Goal: Task Accomplishment & Management: Manage account settings

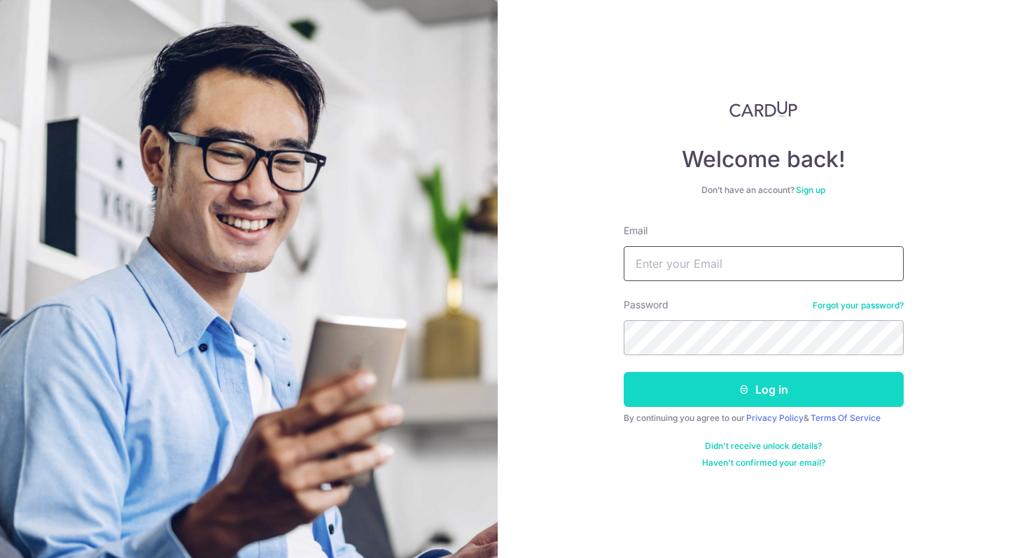
type input "[EMAIL_ADDRESS][DOMAIN_NAME]"
click at [754, 384] on button "Log in" at bounding box center [763, 389] width 280 height 35
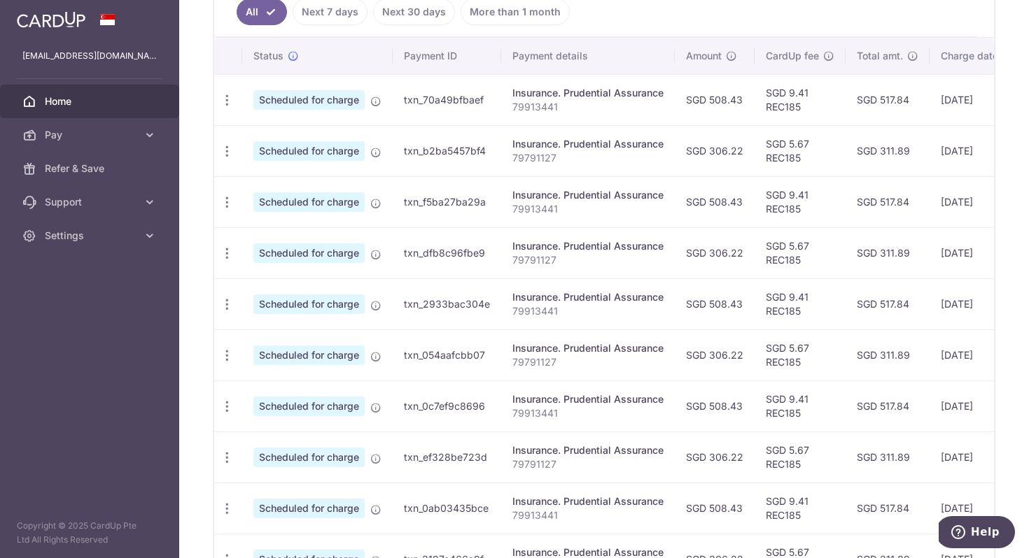
scroll to position [391, 0]
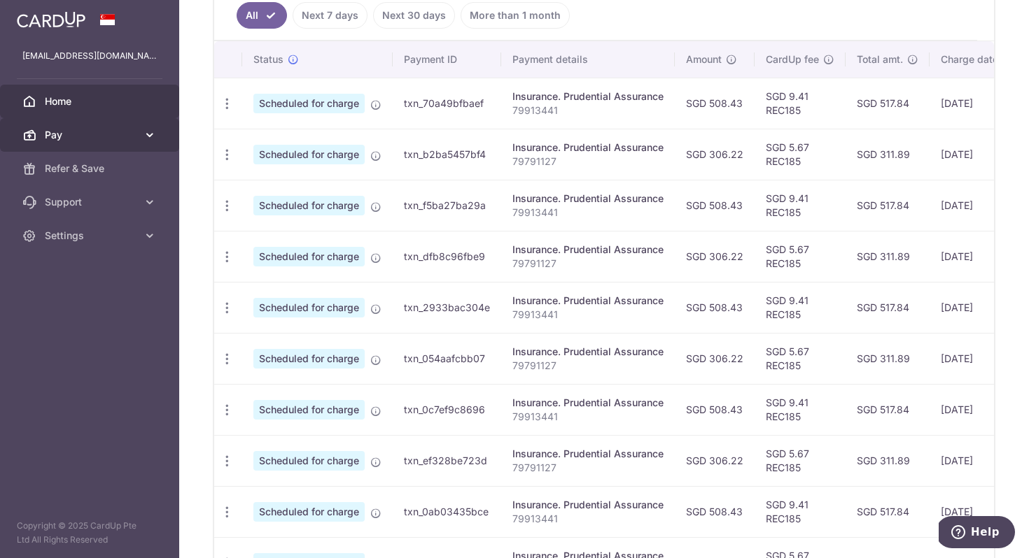
click at [127, 136] on span "Pay" at bounding box center [91, 135] width 92 height 14
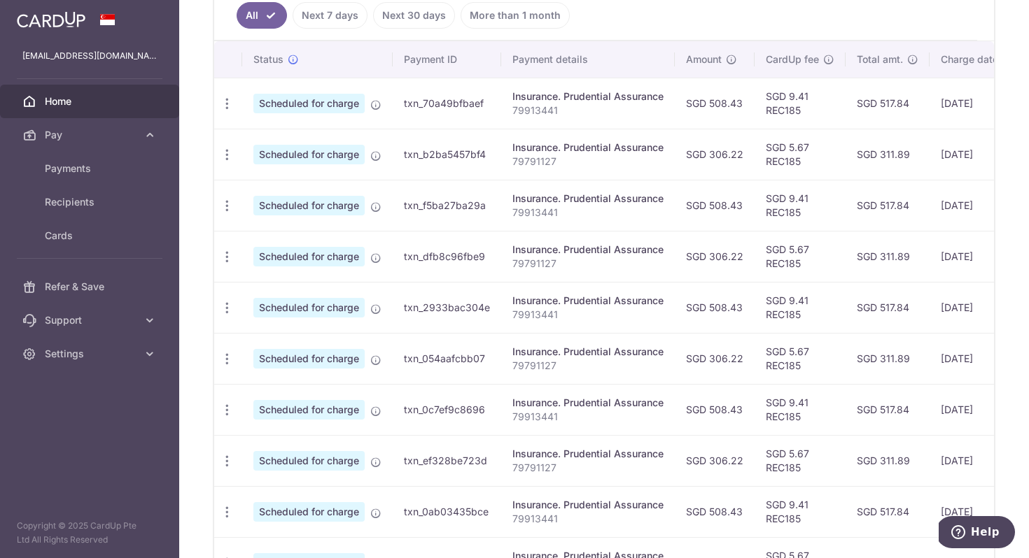
click at [52, 20] on img at bounding box center [51, 19] width 69 height 17
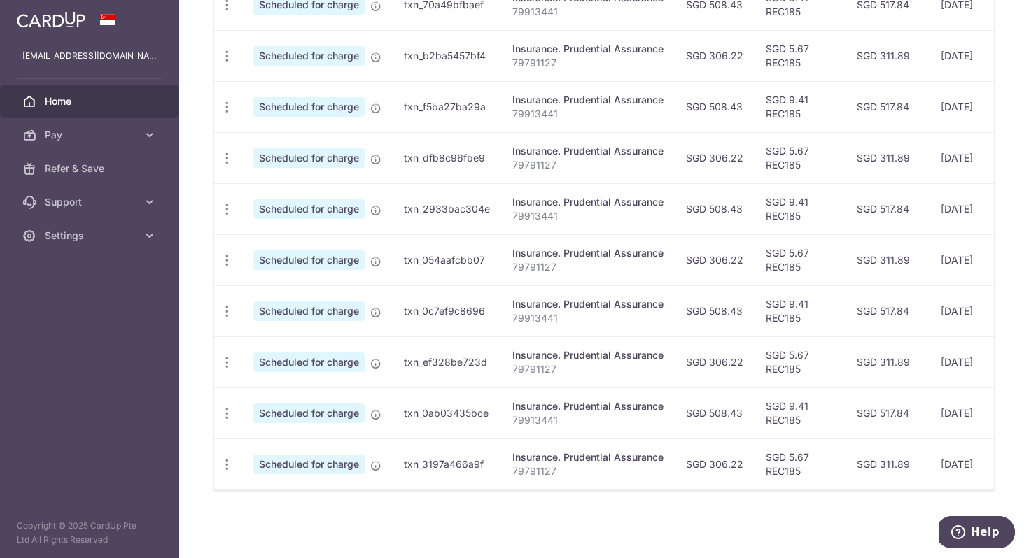
scroll to position [0, 0]
